Goal: Transaction & Acquisition: Download file/media

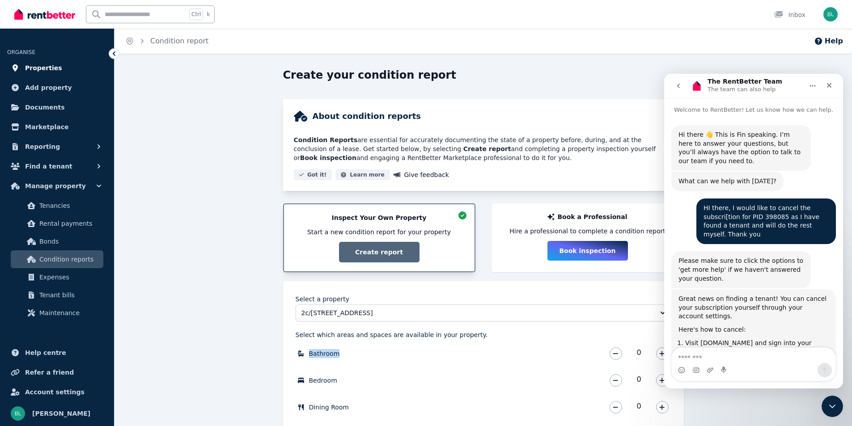
scroll to position [1, 0]
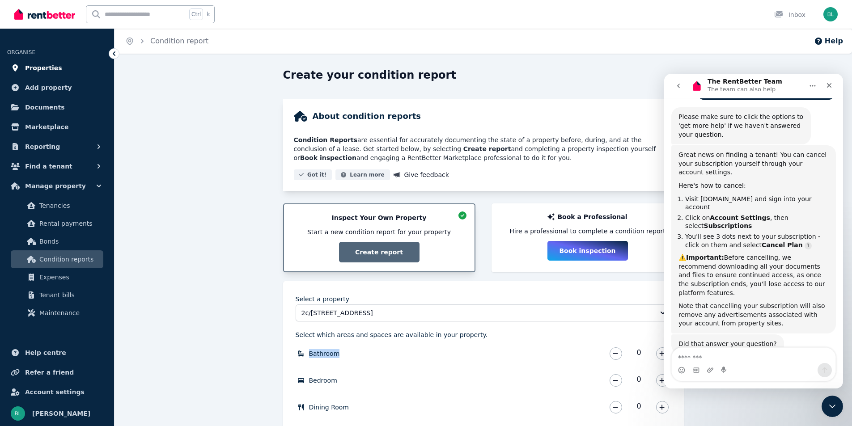
click at [53, 71] on span "Properties" at bounding box center [43, 68] width 37 height 11
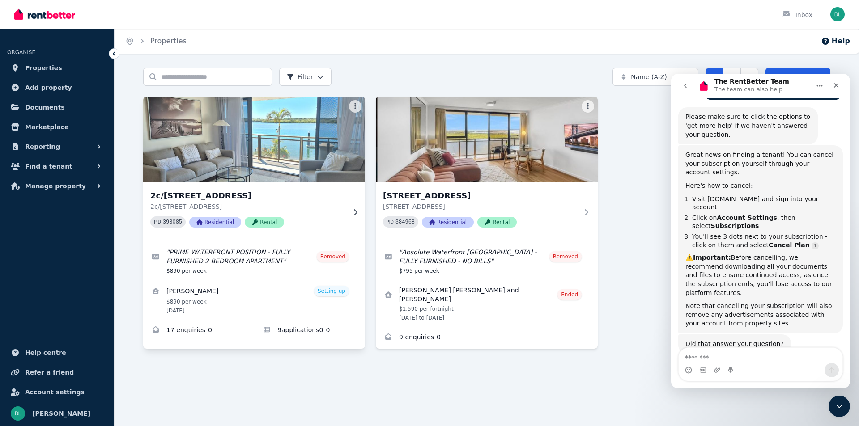
click at [263, 161] on img at bounding box center [254, 139] width 233 height 90
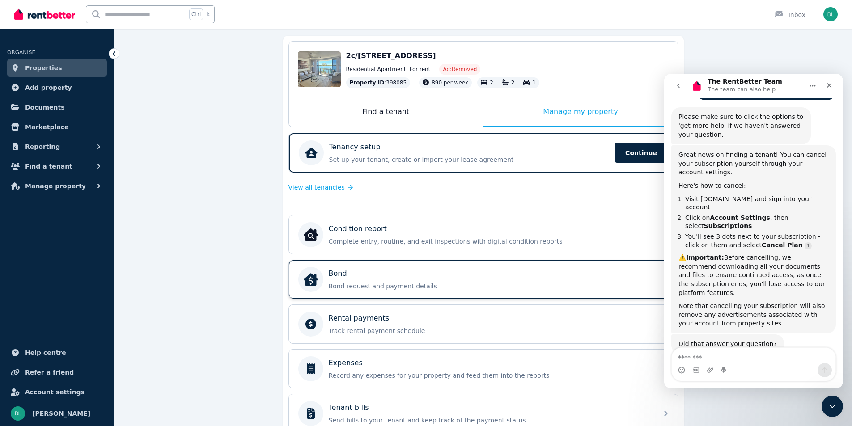
scroll to position [59, 0]
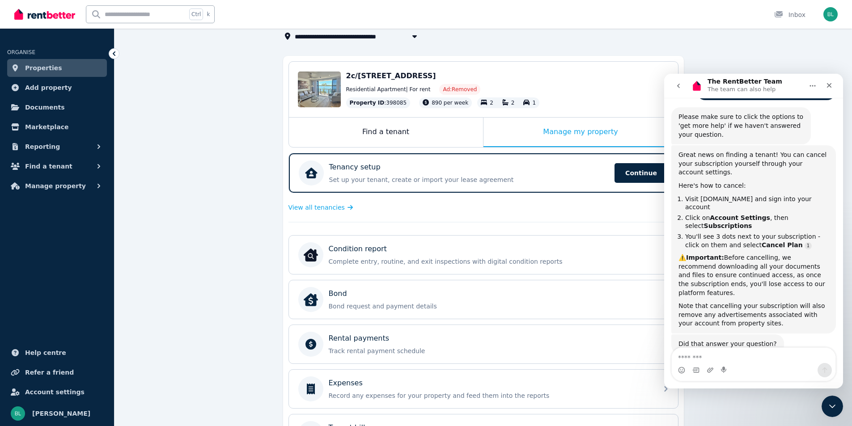
click at [43, 70] on span "Properties" at bounding box center [43, 68] width 37 height 11
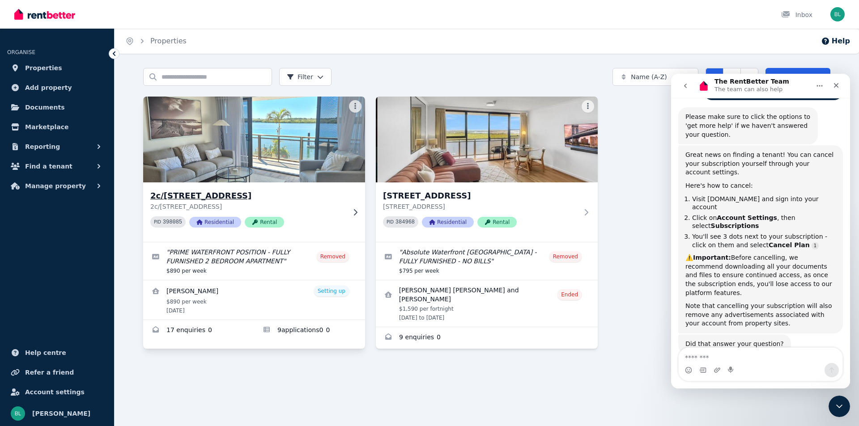
click at [205, 199] on h3 "2c/[STREET_ADDRESS]" at bounding box center [247, 196] width 195 height 13
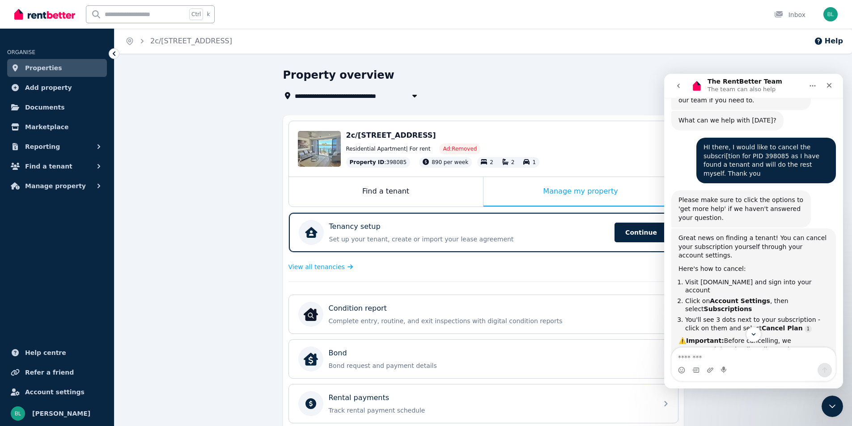
scroll to position [119, 0]
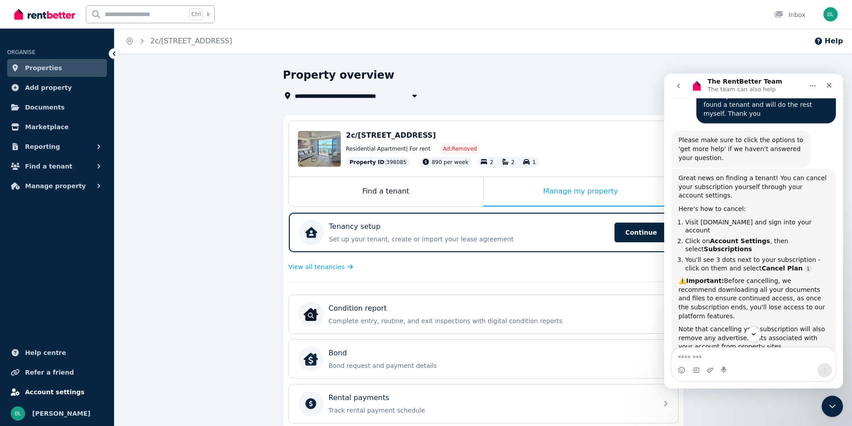
click at [63, 393] on span "Account settings" at bounding box center [54, 392] width 59 height 11
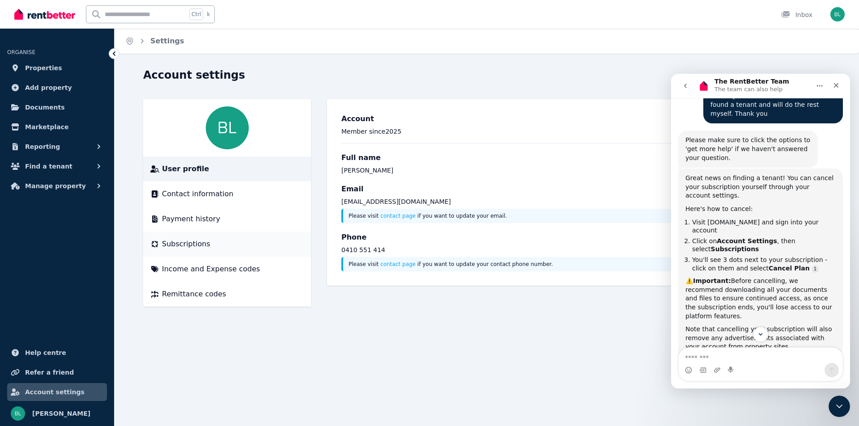
click at [186, 247] on span "Subscriptions" at bounding box center [186, 244] width 48 height 11
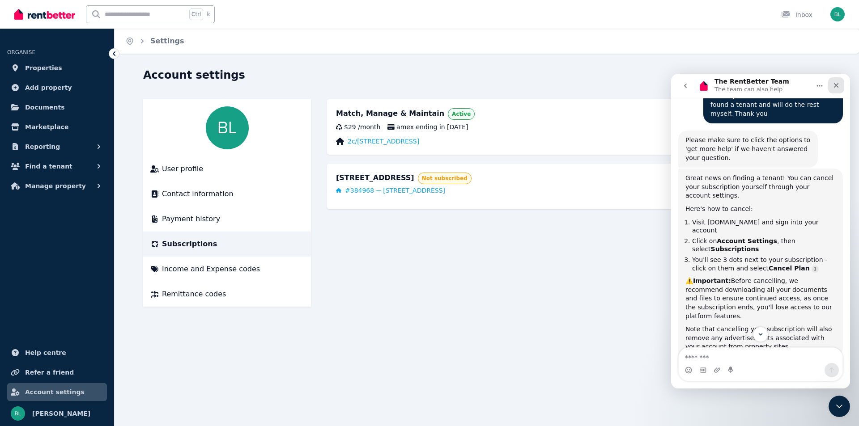
click at [837, 85] on icon "Close" at bounding box center [835, 85] width 7 height 7
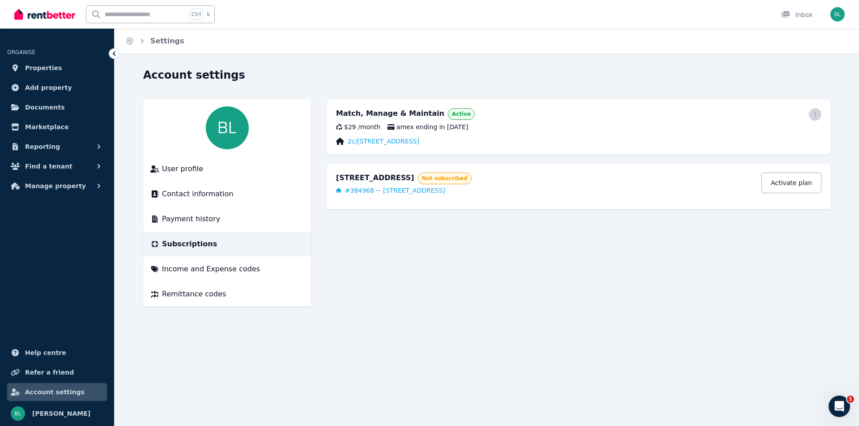
click at [817, 111] on span "button" at bounding box center [814, 114] width 13 height 13
click at [771, 162] on span "Cancel plan" at bounding box center [774, 167] width 79 height 11
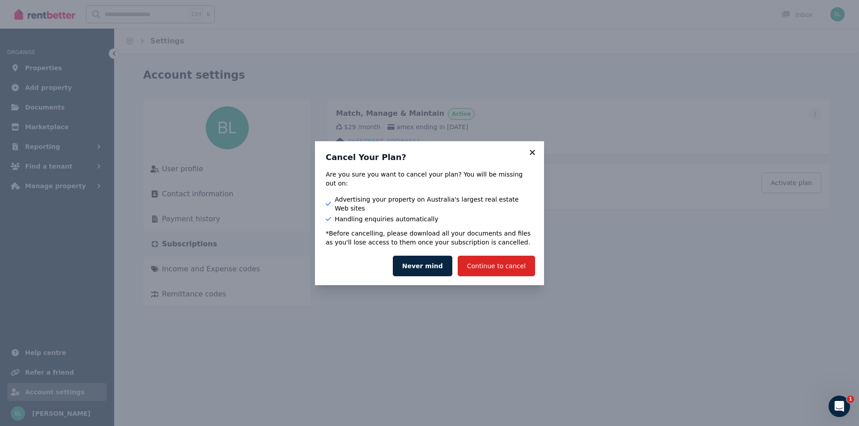
click at [533, 155] on icon at bounding box center [531, 152] width 5 height 5
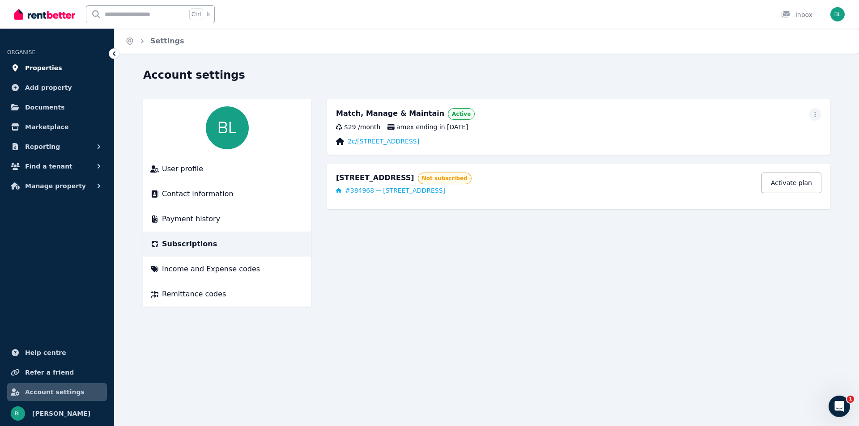
click at [36, 71] on span "Properties" at bounding box center [43, 68] width 37 height 11
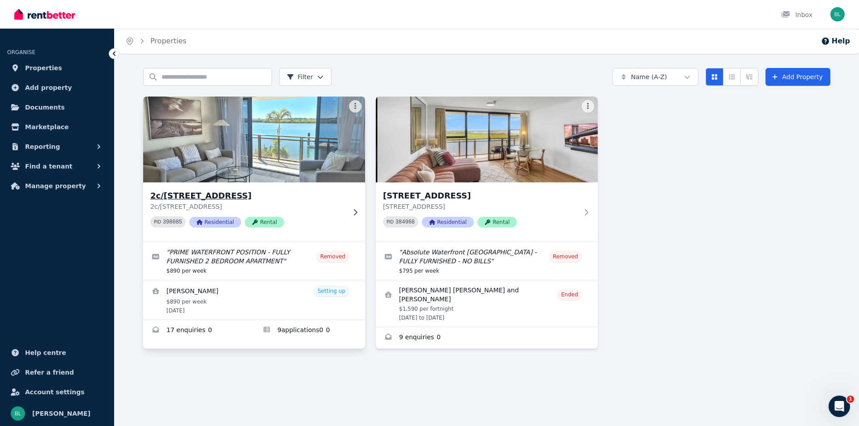
click at [232, 198] on h3 "2c/[STREET_ADDRESS]" at bounding box center [247, 196] width 195 height 13
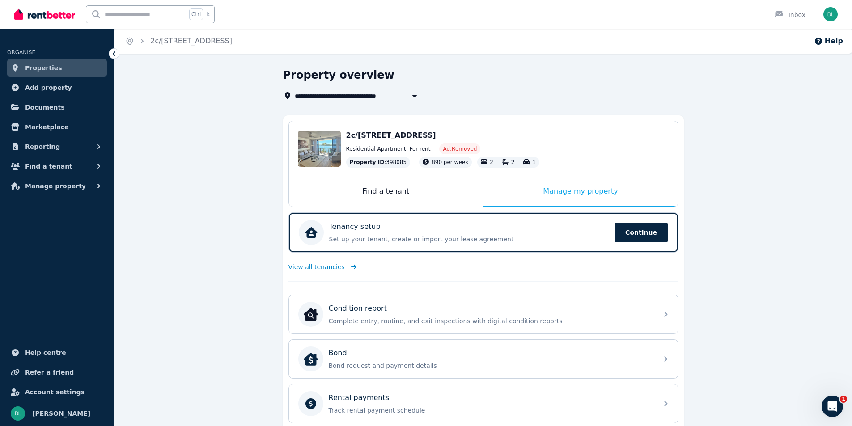
click at [311, 267] on span "View all tenancies" at bounding box center [316, 266] width 56 height 9
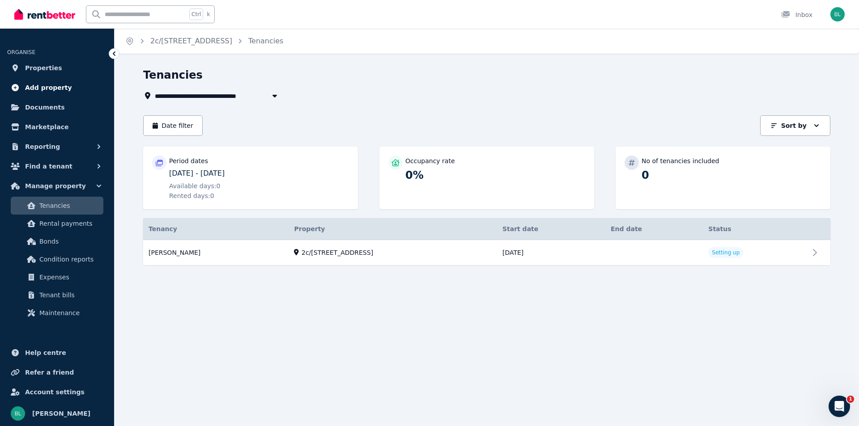
click at [42, 89] on span "Add property" at bounding box center [48, 87] width 47 height 11
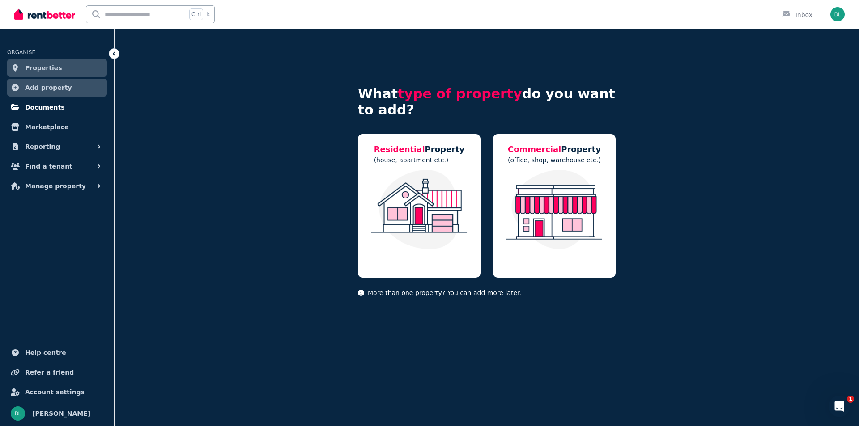
click at [52, 113] on link "Documents" at bounding box center [57, 107] width 100 height 18
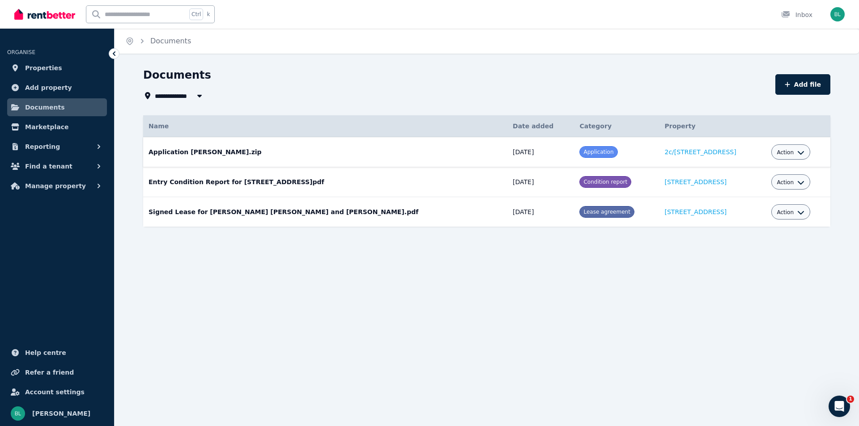
click at [579, 157] on div "Application" at bounding box center [598, 152] width 38 height 12
drag, startPoint x: 559, startPoint y: 156, endPoint x: 659, endPoint y: 154, distance: 100.6
click at [580, 156] on span at bounding box center [598, 152] width 37 height 11
click at [664, 155] on link "2c/[STREET_ADDRESS]" at bounding box center [700, 151] width 72 height 7
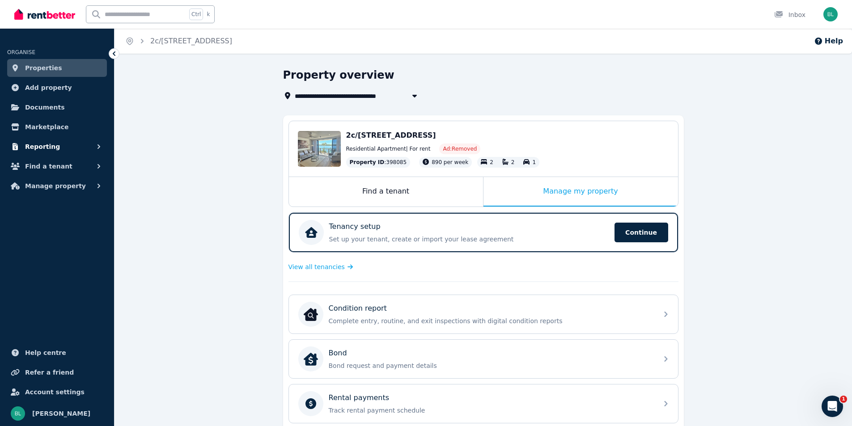
click at [54, 149] on button "Reporting" at bounding box center [57, 147] width 100 height 18
click at [50, 111] on span "Documents" at bounding box center [45, 107] width 40 height 11
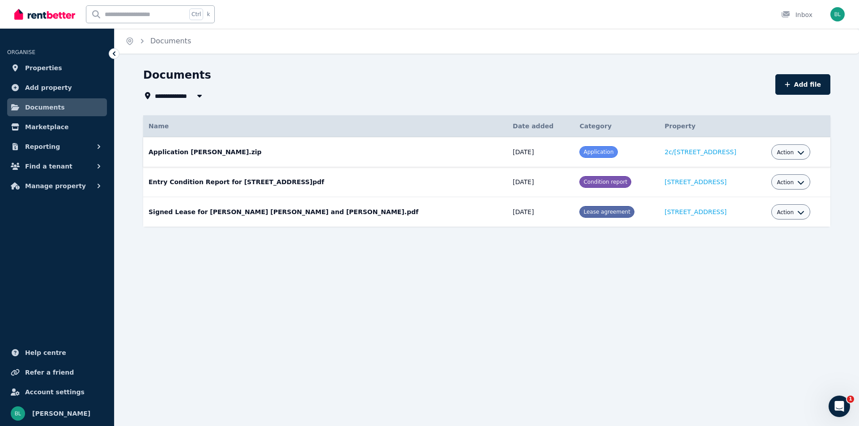
click at [191, 153] on td "Application [PERSON_NAME].zip Date added: [DATE] Category: Application Property…" at bounding box center [325, 152] width 364 height 30
click at [793, 154] on span "Action" at bounding box center [784, 152] width 17 height 7
click at [752, 190] on link "View" at bounding box center [763, 189] width 86 height 16
click at [792, 154] on span "Action" at bounding box center [784, 152] width 17 height 7
click at [741, 203] on link "Download" at bounding box center [763, 205] width 86 height 16
